Goal: Transaction & Acquisition: Register for event/course

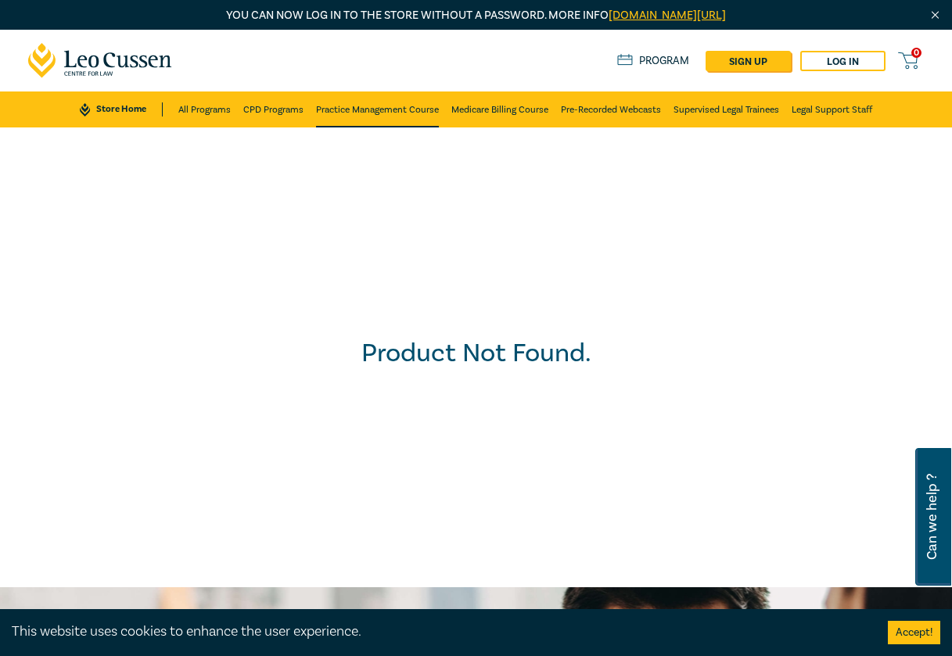
click at [371, 102] on link "Practice Management Course" at bounding box center [377, 110] width 123 height 36
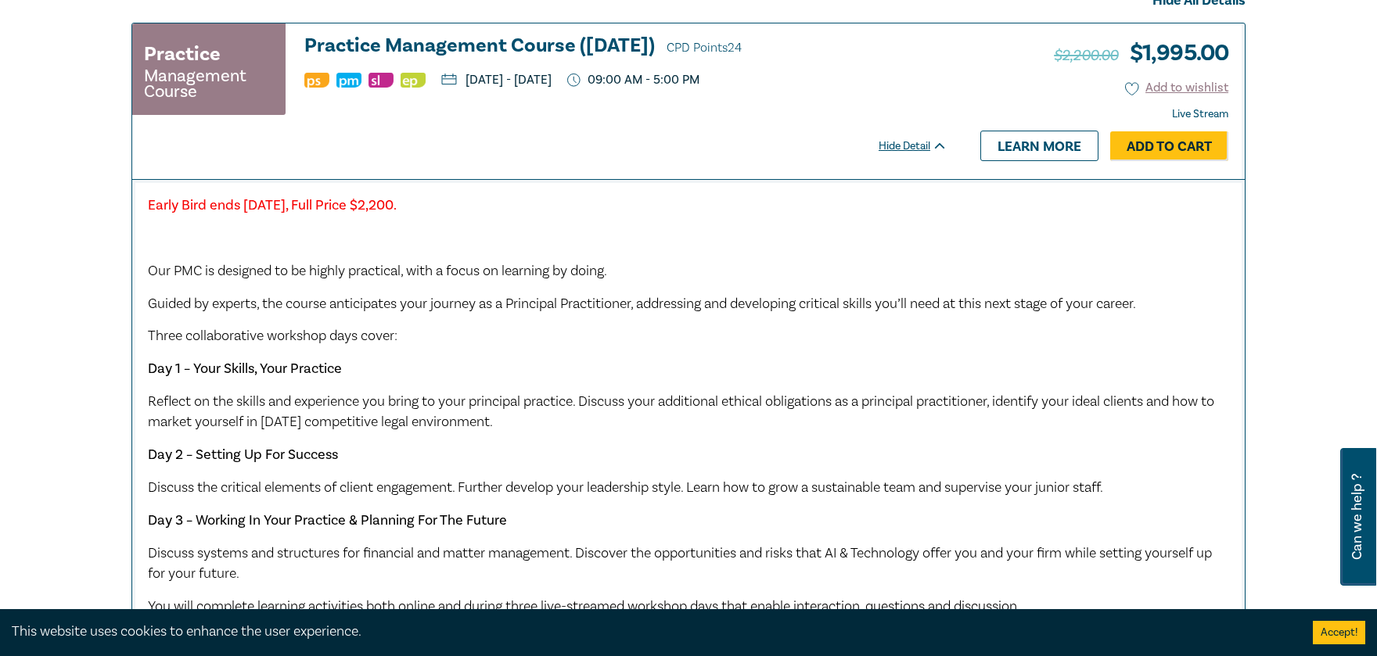
scroll to position [592, 0]
click at [951, 149] on link "Learn more" at bounding box center [1039, 146] width 118 height 30
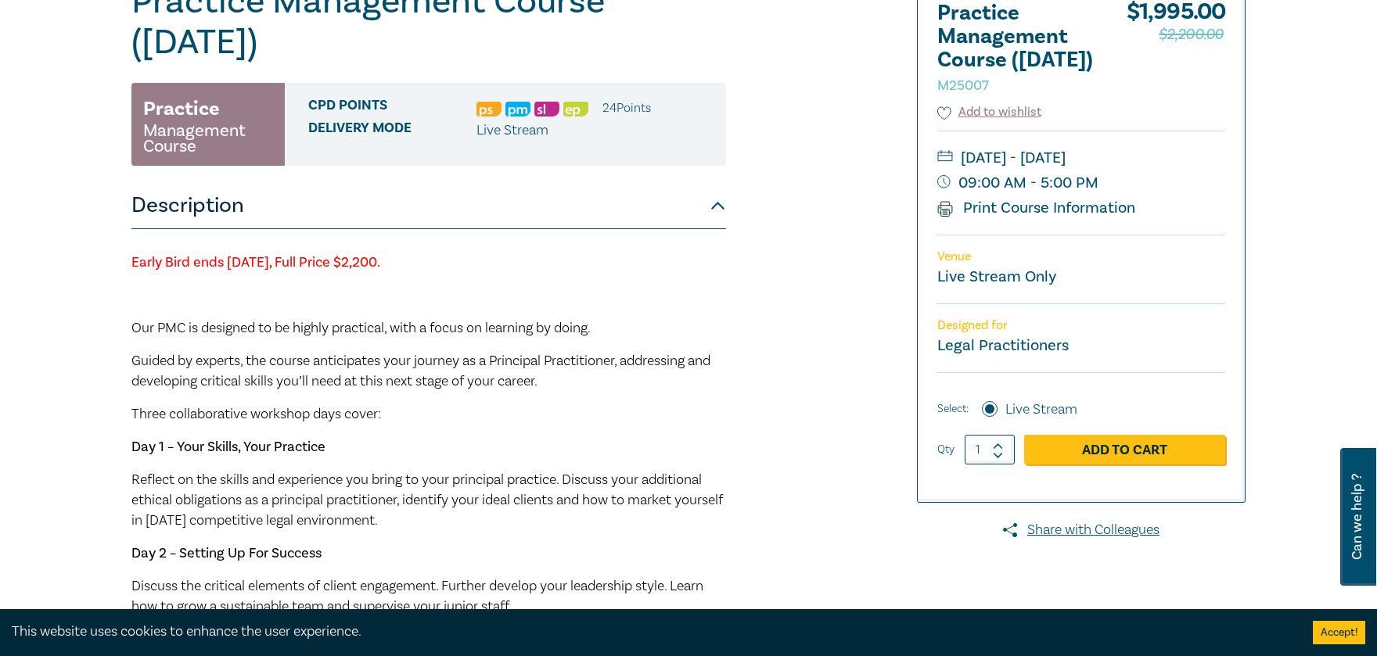
scroll to position [218, 0]
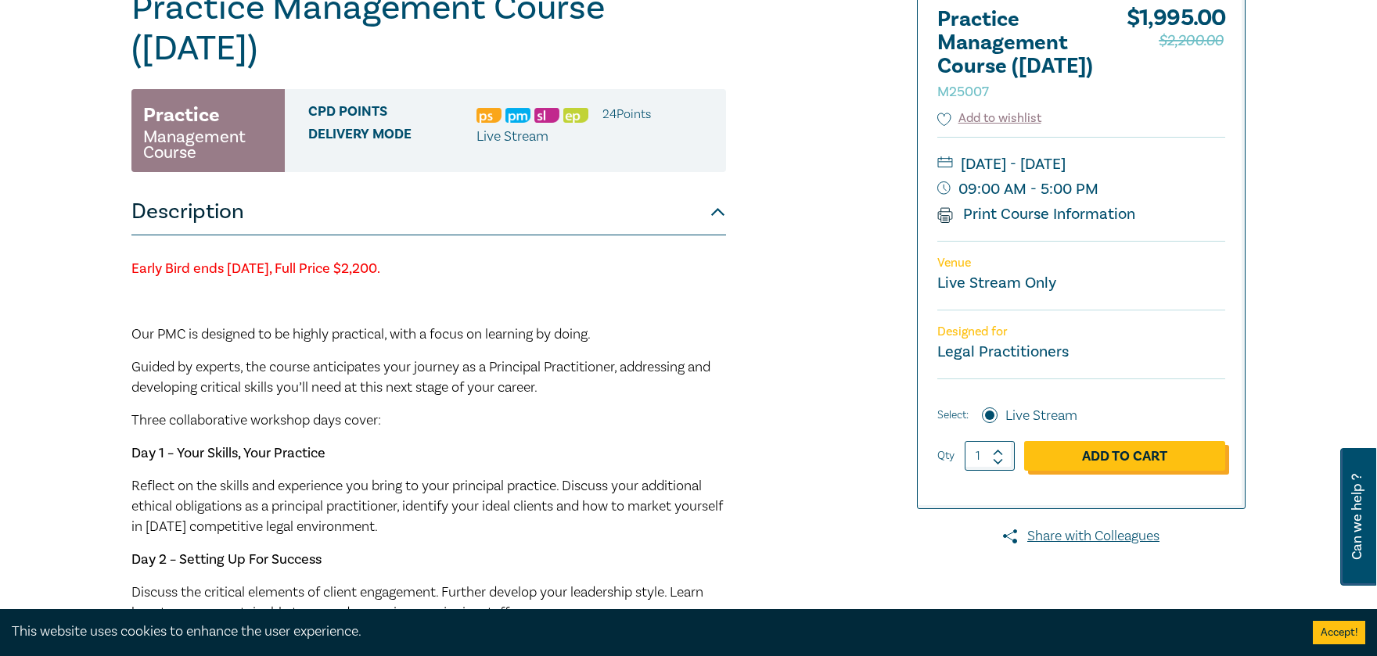
click at [951, 471] on link "Add to Cart" at bounding box center [1124, 456] width 201 height 30
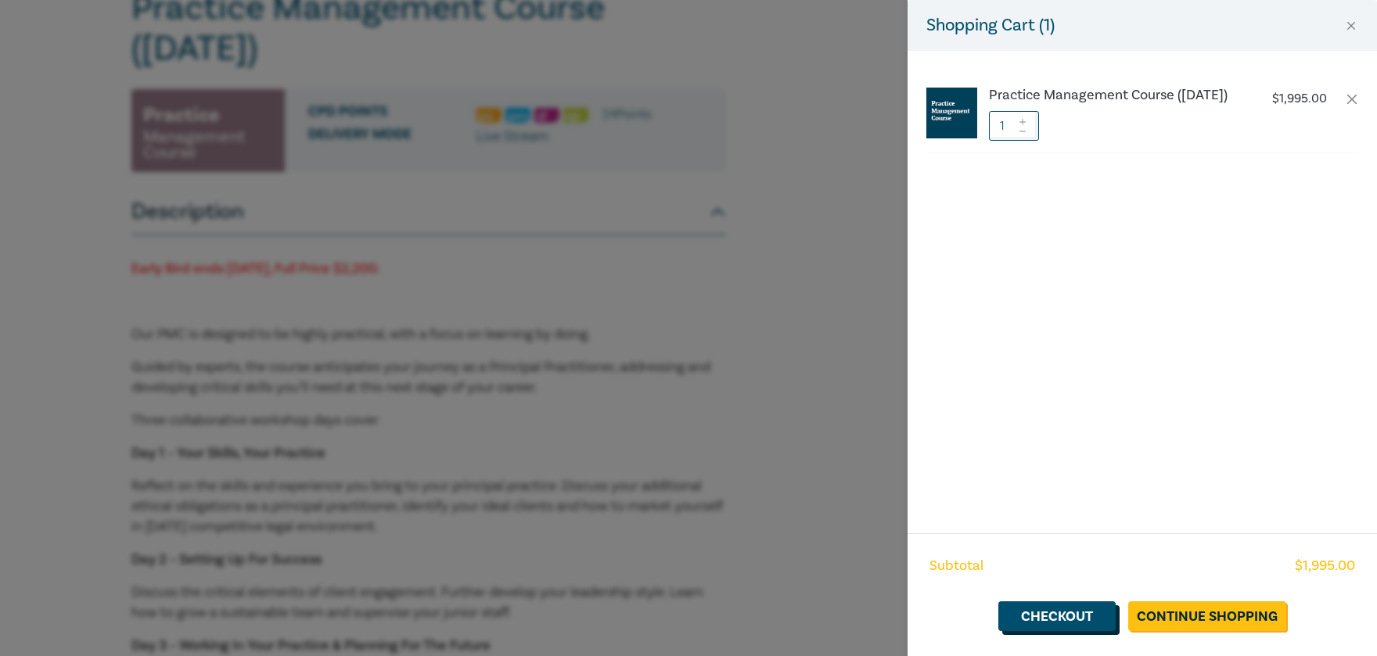
click at [951, 613] on link "Checkout" at bounding box center [1056, 617] width 117 height 30
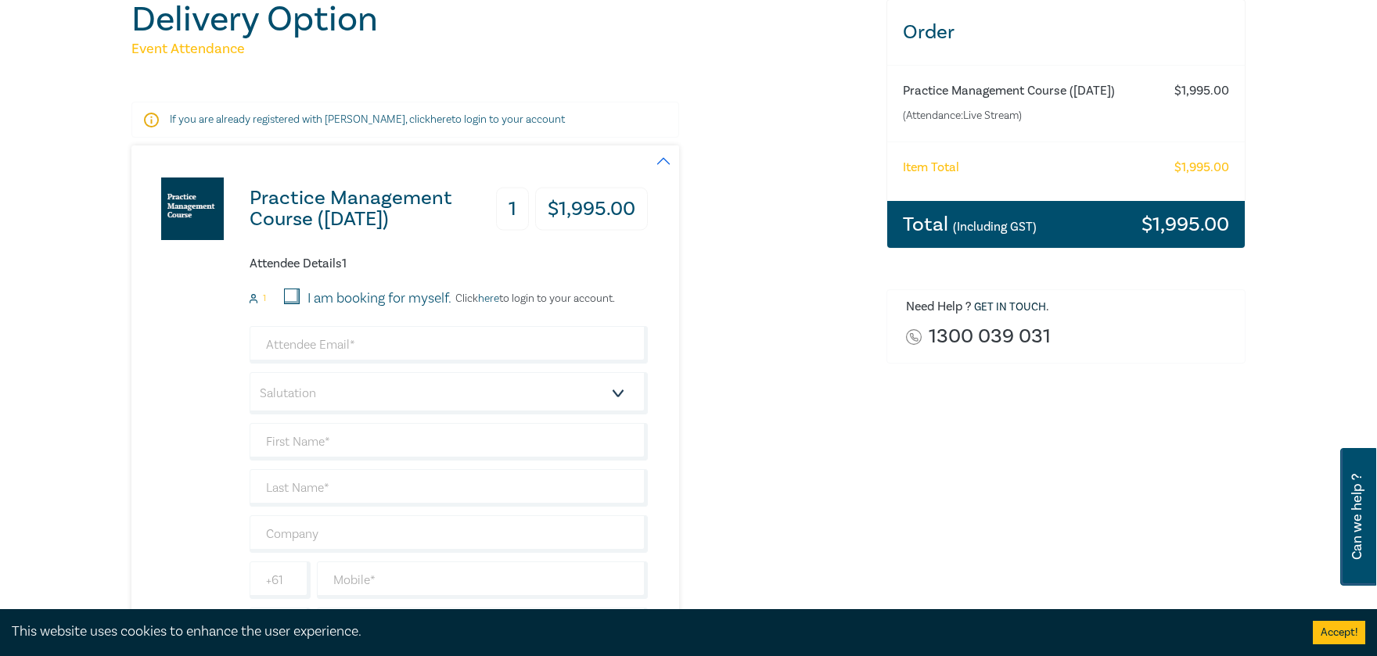
scroll to position [217, 0]
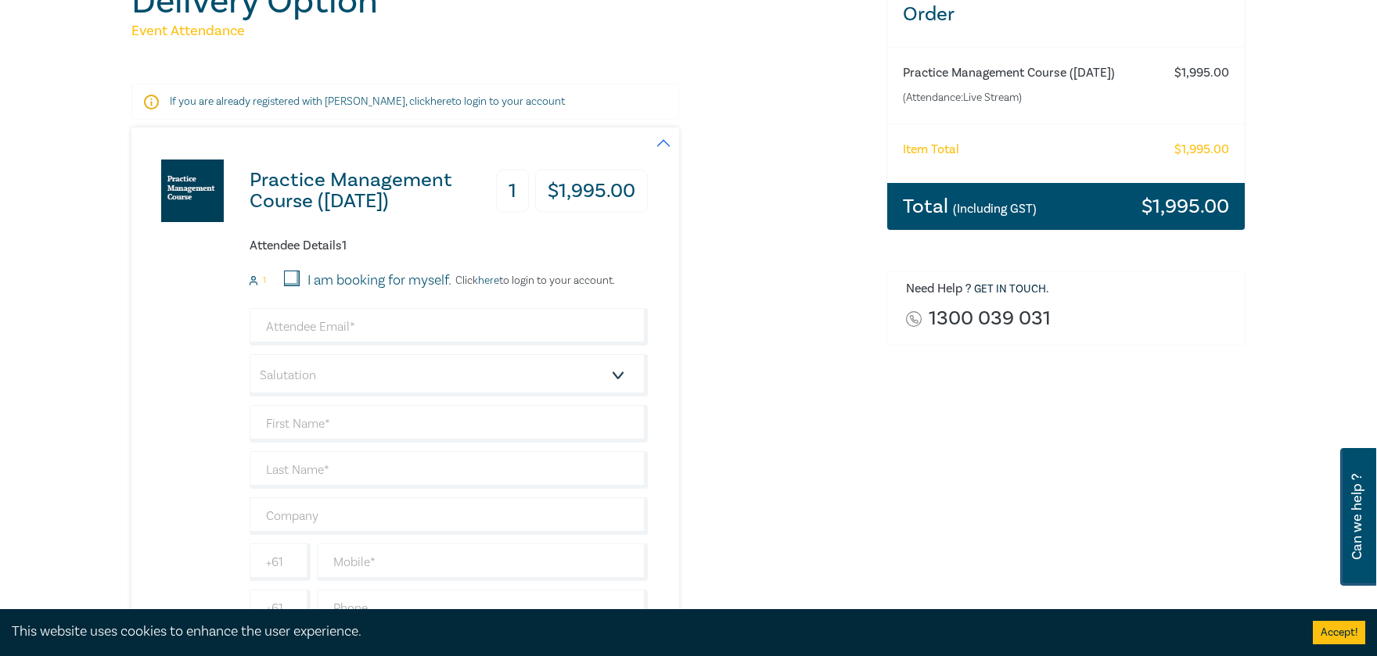
click at [295, 279] on input "I am booking for myself." at bounding box center [292, 279] width 16 height 16
checkbox input "true"
type input "emily.collins@iss.org.au"
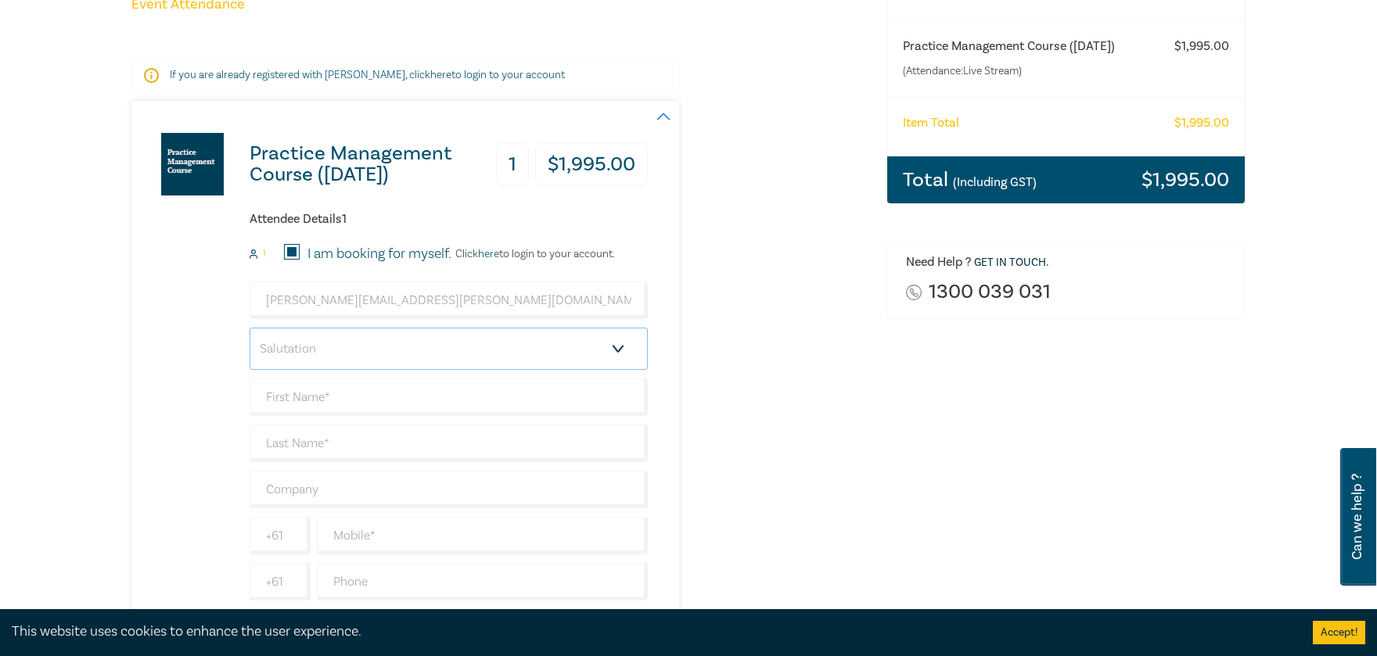
scroll to position [267, 0]
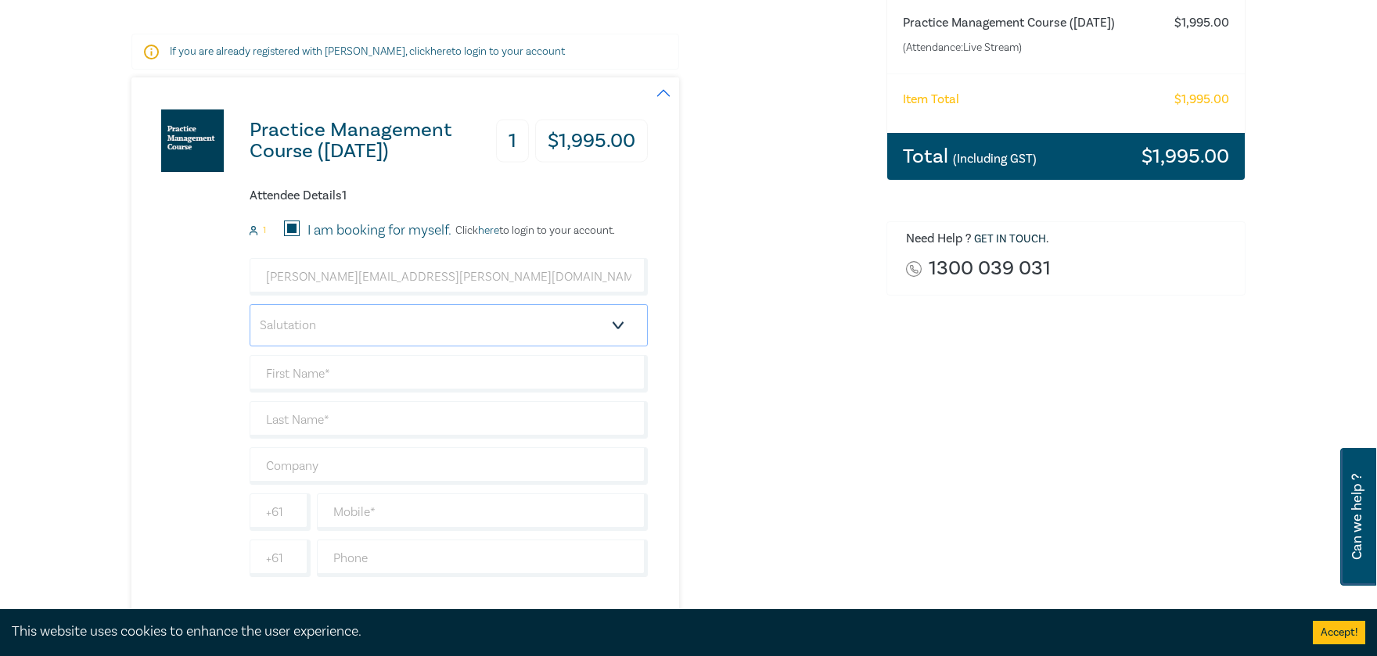
select select "Ms."
type input "Emily"
type input "Collins"
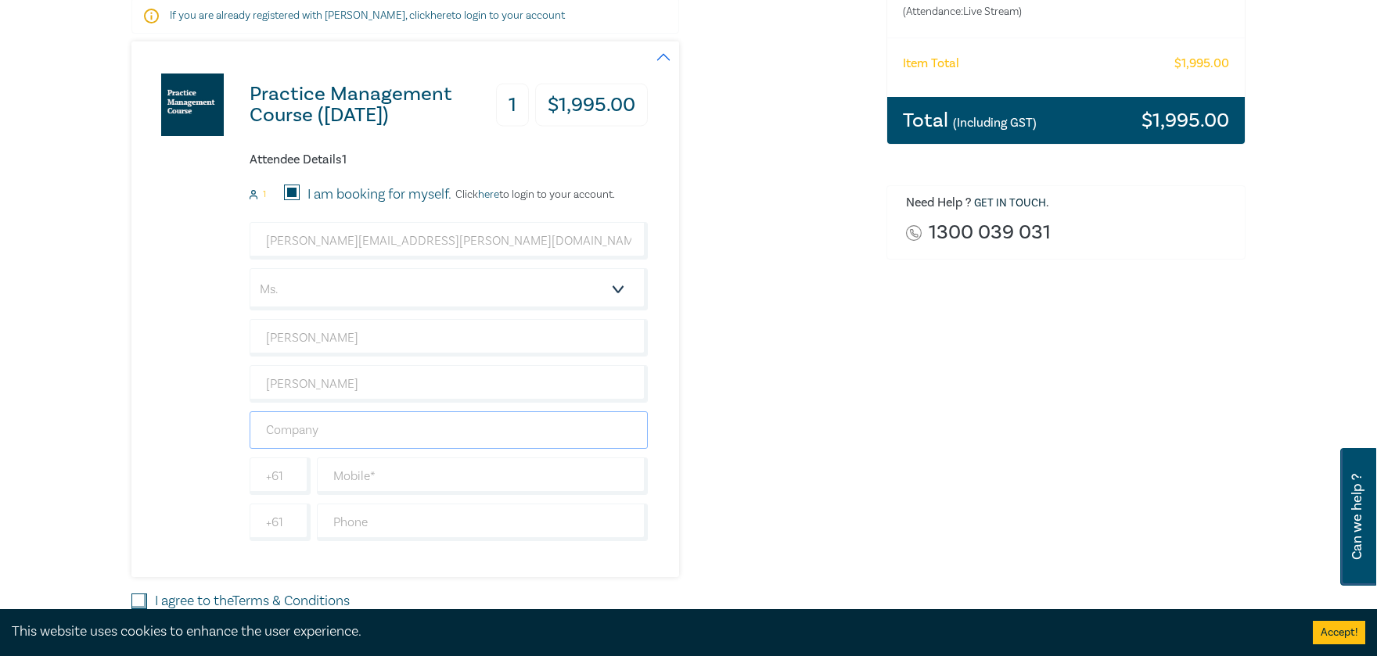
scroll to position [311, 0]
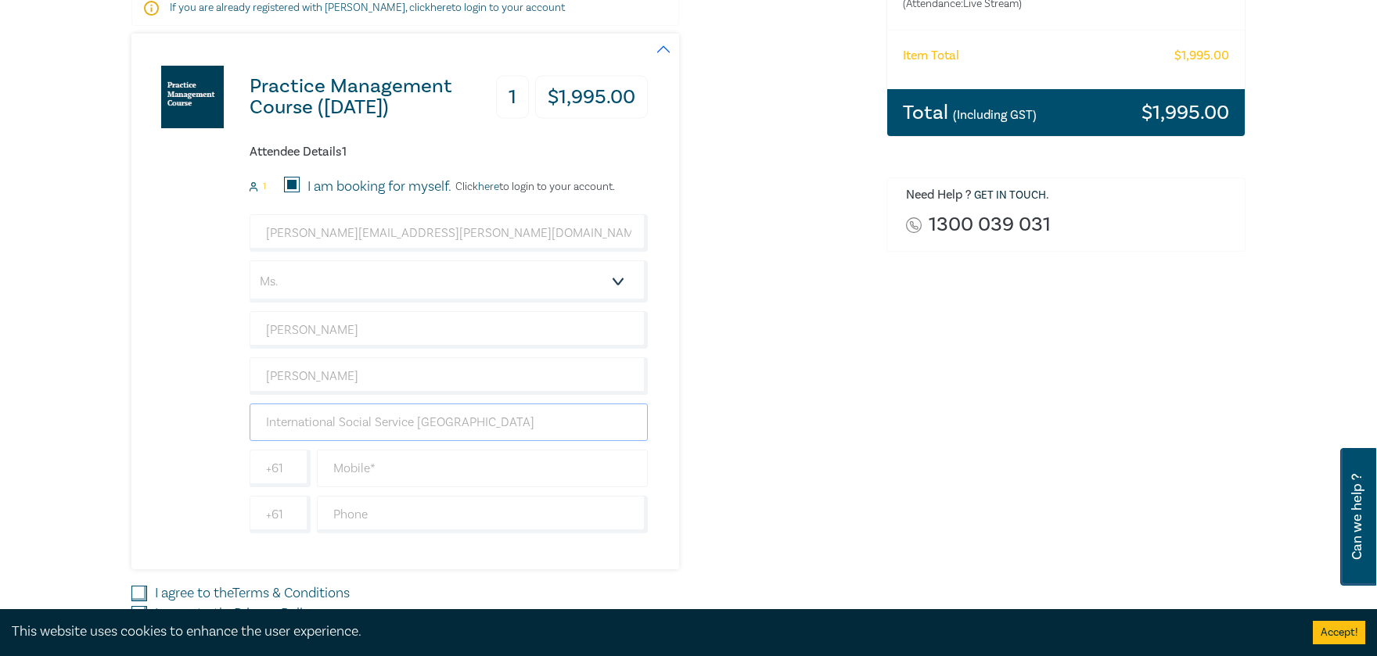
type input "International Social Service Australia"
type input "0407728804"
click at [913, 484] on div "Order Practice Management Course (December 2025) (Attendance: Live Stream ) $ 1…" at bounding box center [1066, 287] width 378 height 800
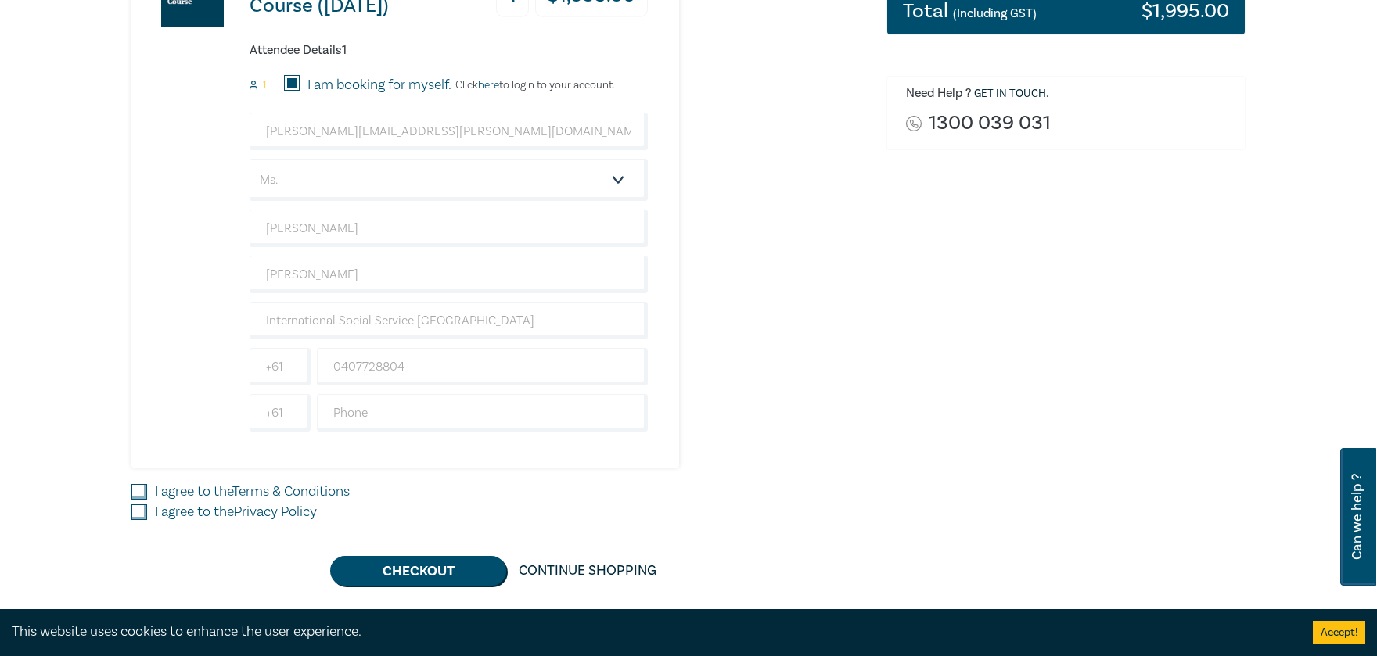
scroll to position [419, 0]
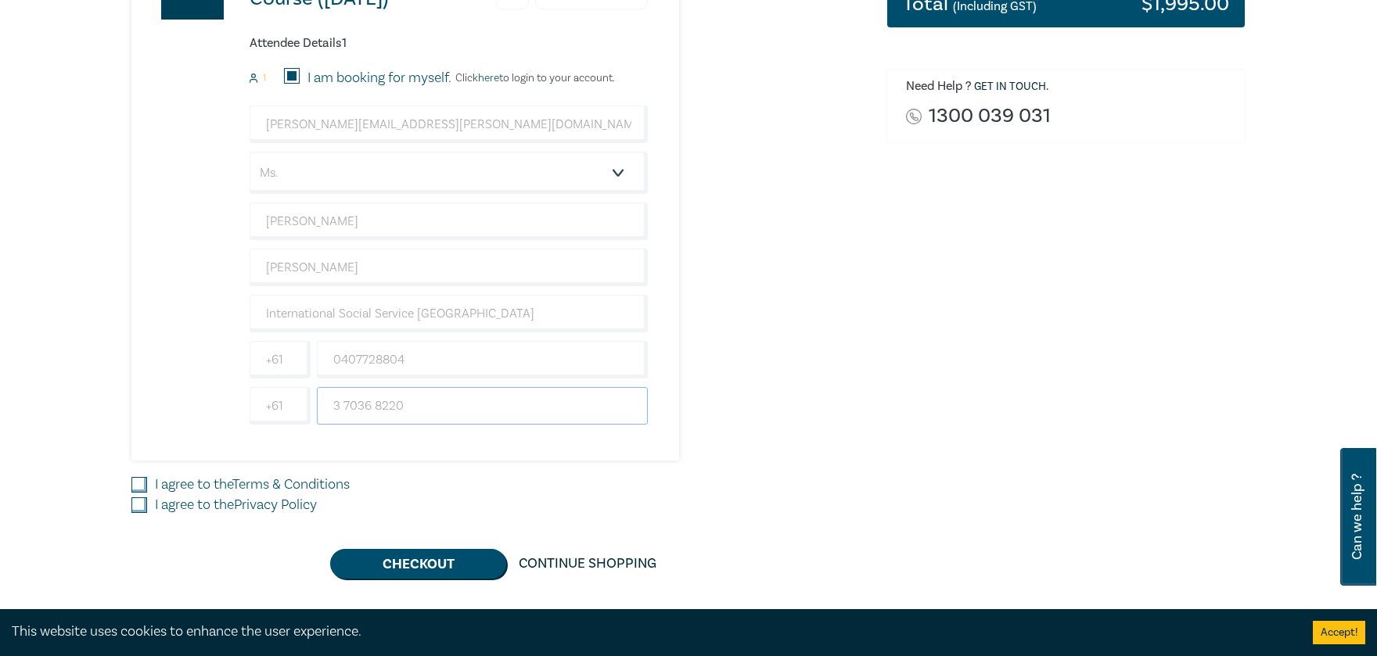
type input "3 7036 8220"
click at [894, 445] on div "Order Practice Management Course (December 2025) (Attendance: Live Stream ) $ 1…" at bounding box center [1066, 179] width 378 height 800
click at [136, 480] on input "I agree to the Terms & Conditions" at bounding box center [139, 485] width 16 height 16
checkbox input "true"
click at [137, 502] on input "I agree to the Privacy Policy" at bounding box center [139, 506] width 16 height 16
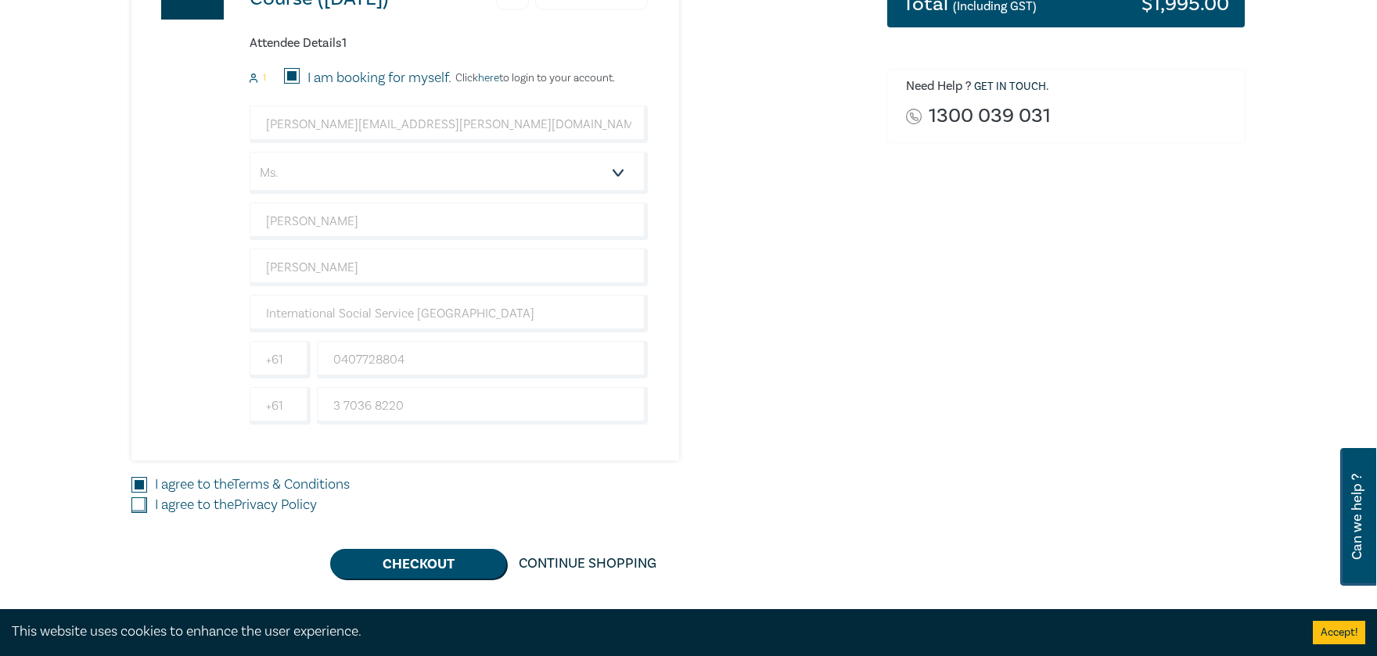
checkbox input "true"
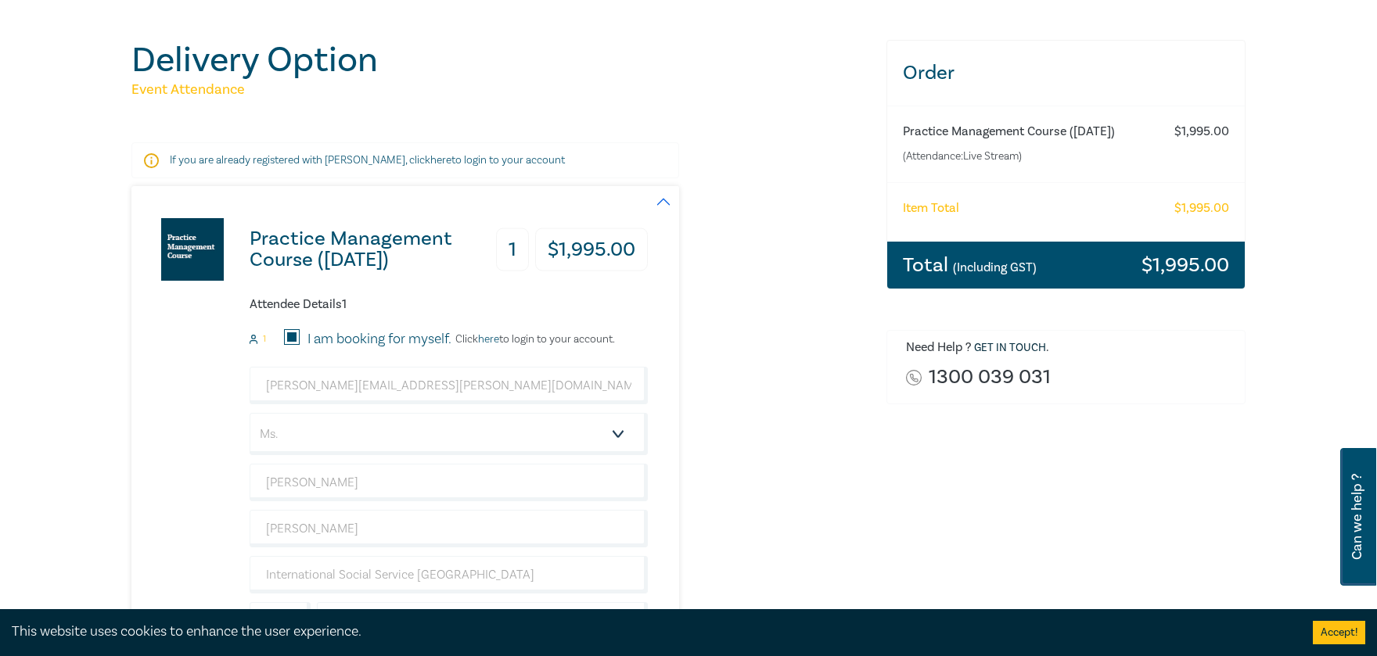
scroll to position [159, 0]
drag, startPoint x: 1055, startPoint y: 376, endPoint x: 948, endPoint y: 377, distance: 107.2
click at [931, 376] on div "1300 039 031" at bounding box center [1069, 376] width 327 height 21
copy link "1300 039 031"
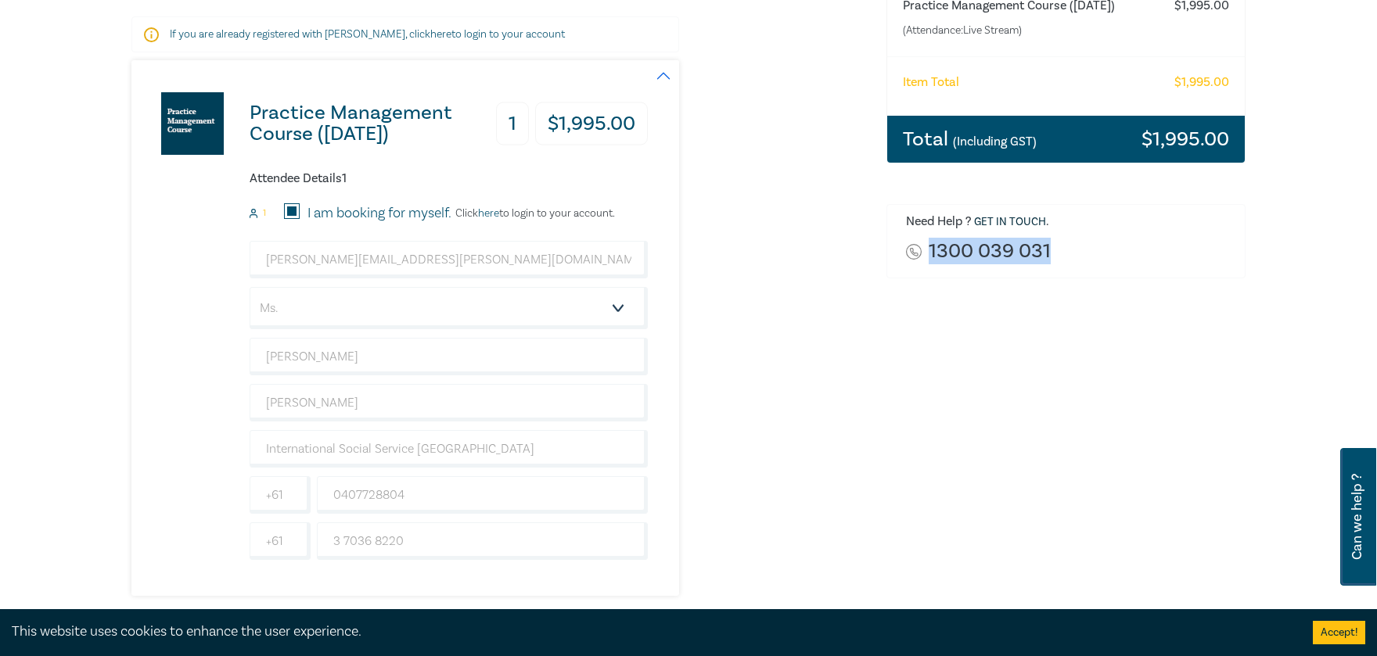
scroll to position [293, 0]
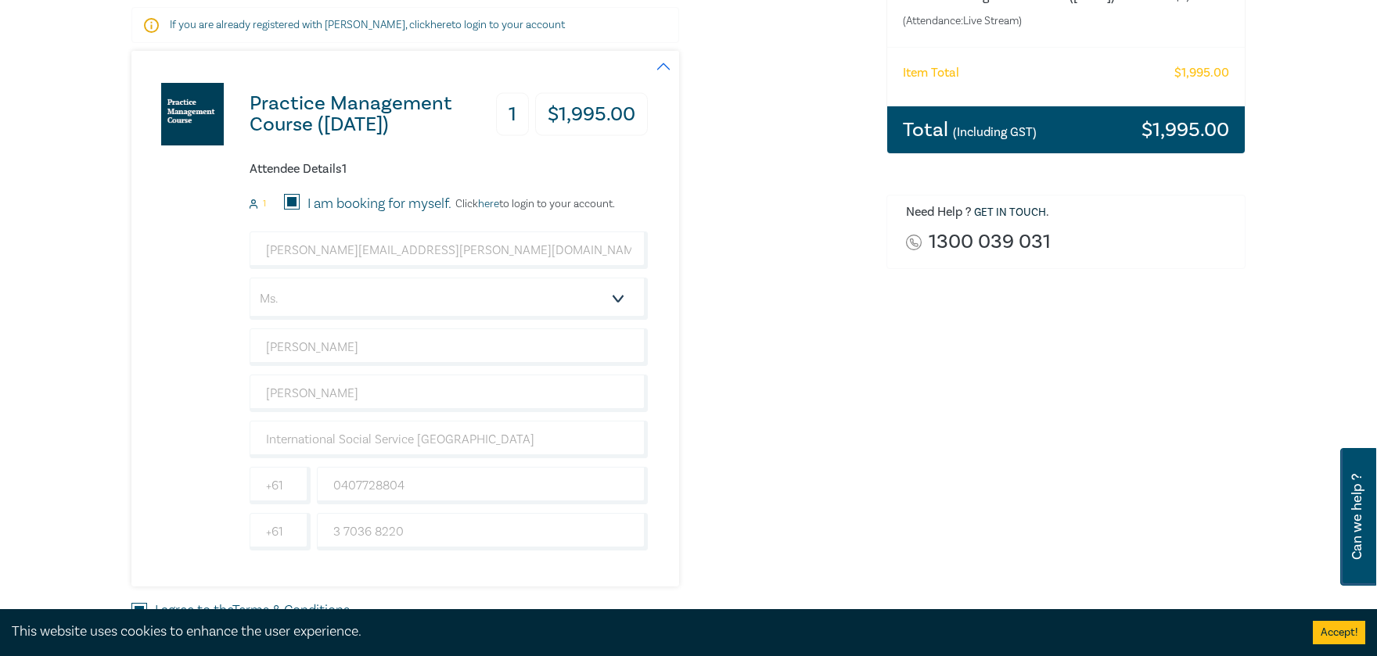
click at [847, 410] on div "Practice Management Course (December 2025) 1 $ 1,995.00 Attendee Details 1 1 I …" at bounding box center [499, 319] width 736 height 536
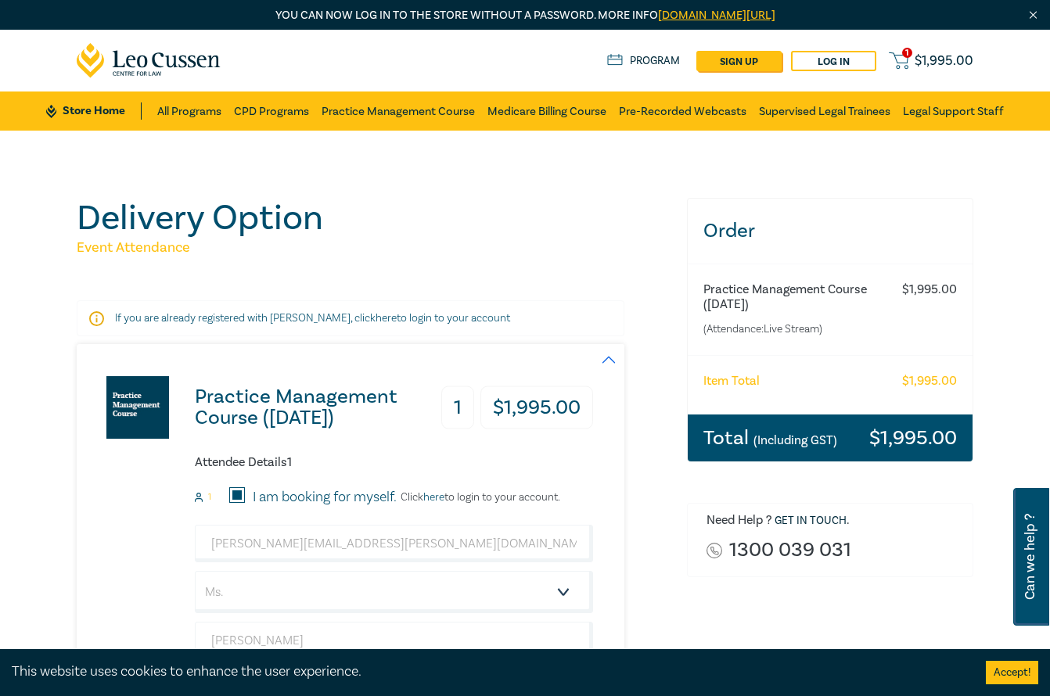
scroll to position [-5, 0]
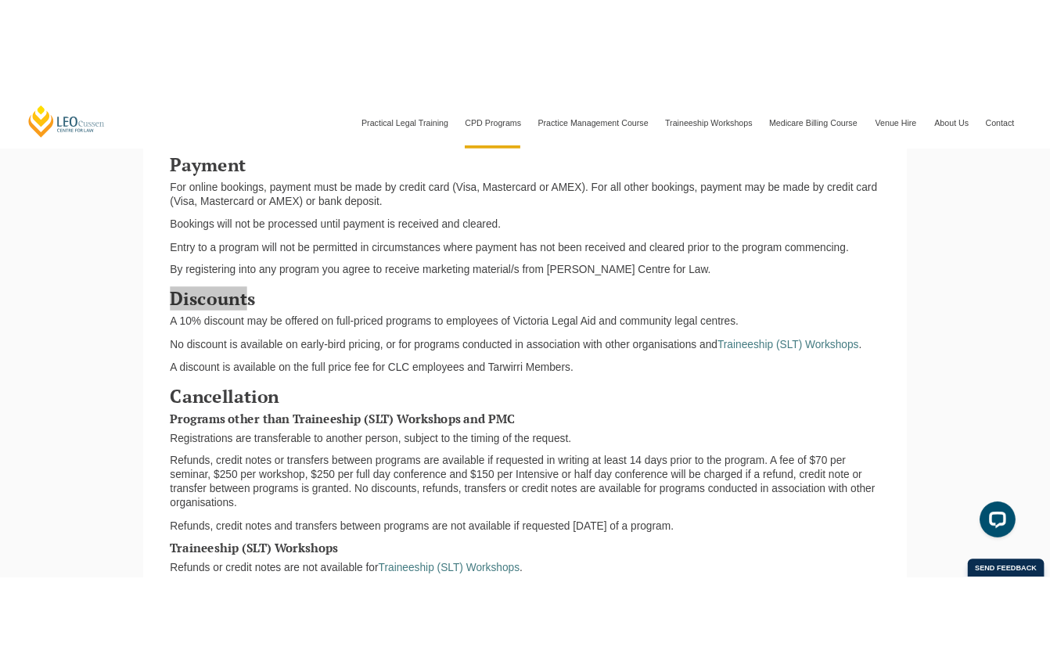
scroll to position [952, 0]
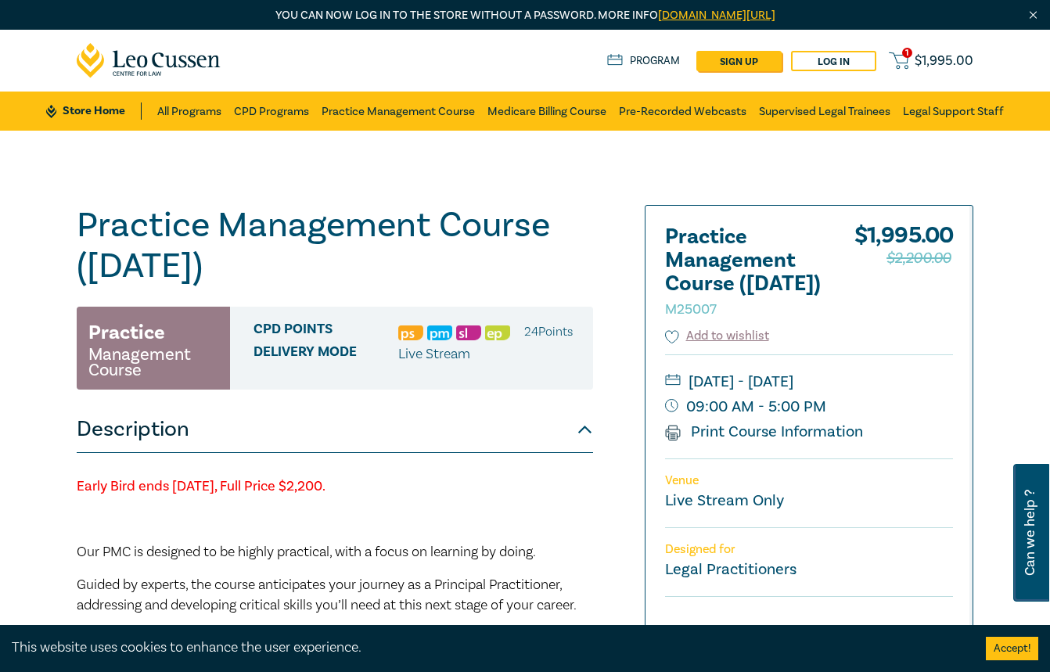
drag, startPoint x: 85, startPoint y: 224, endPoint x: 302, endPoint y: 268, distance: 222.0
click at [368, 275] on h1 "Practice Management Course ([DATE]) M25007" at bounding box center [335, 245] width 516 height 81
copy h1 "Practice Management Course ([DATE])"
